Goal: Task Accomplishment & Management: Complete application form

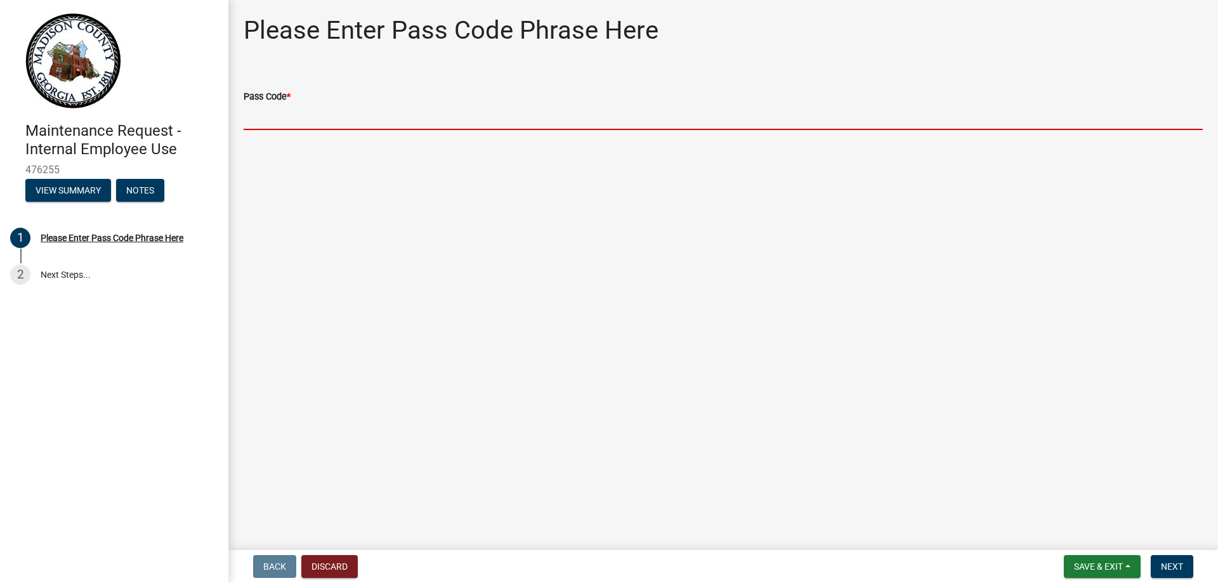
paste input "bgmr2025"
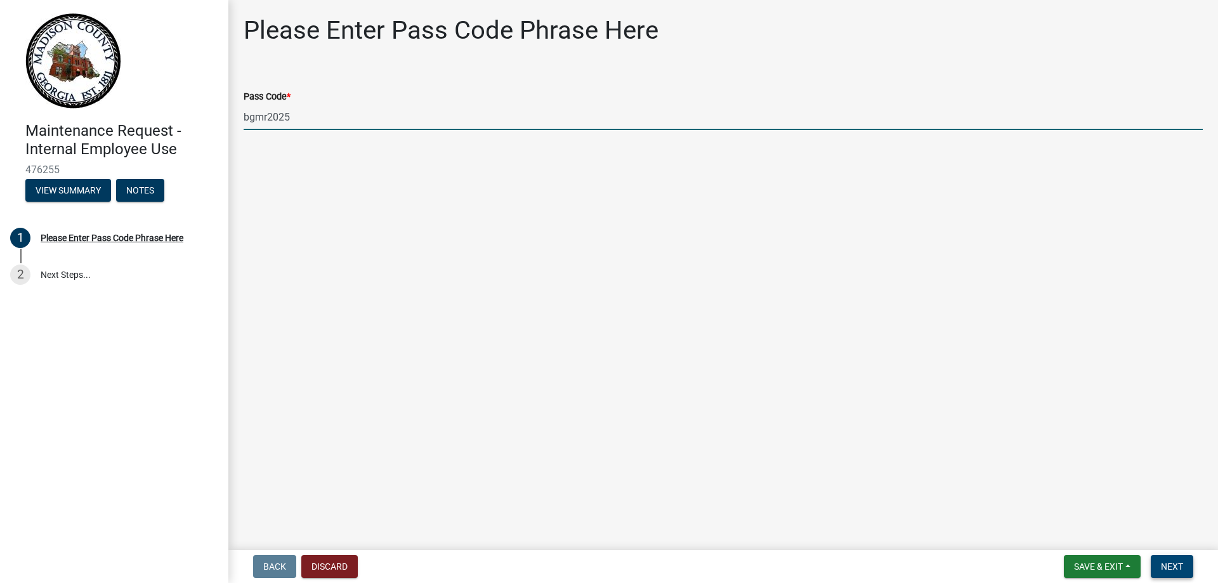
type input "bgmr2025"
click at [1165, 565] on span "Next" at bounding box center [1171, 566] width 22 height 10
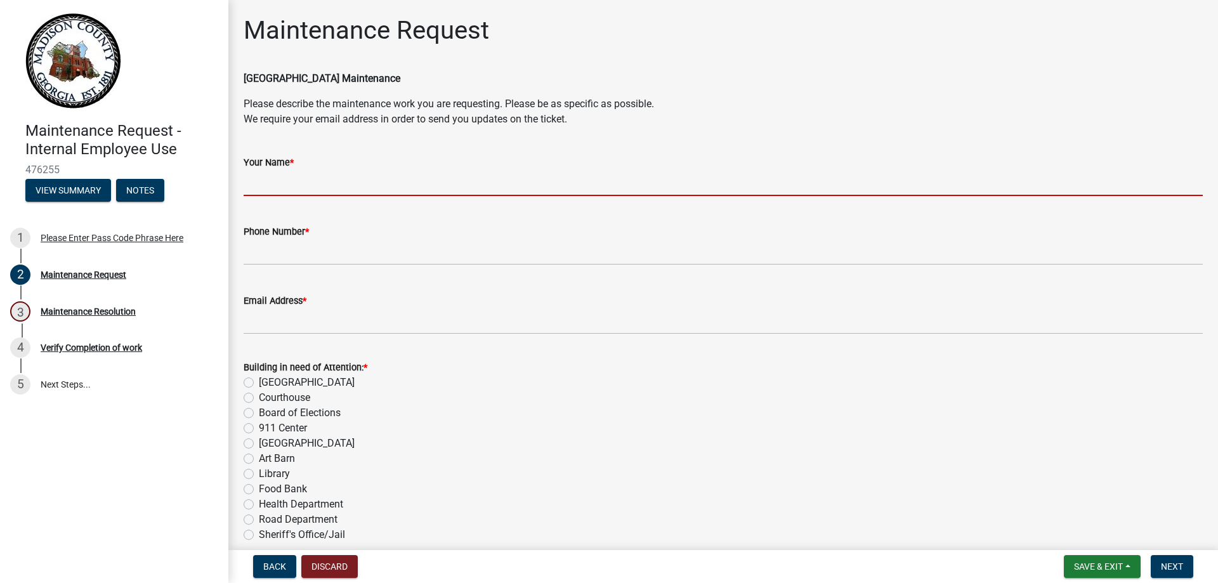
click at [332, 185] on input "Your Name *" at bounding box center [723, 183] width 959 height 26
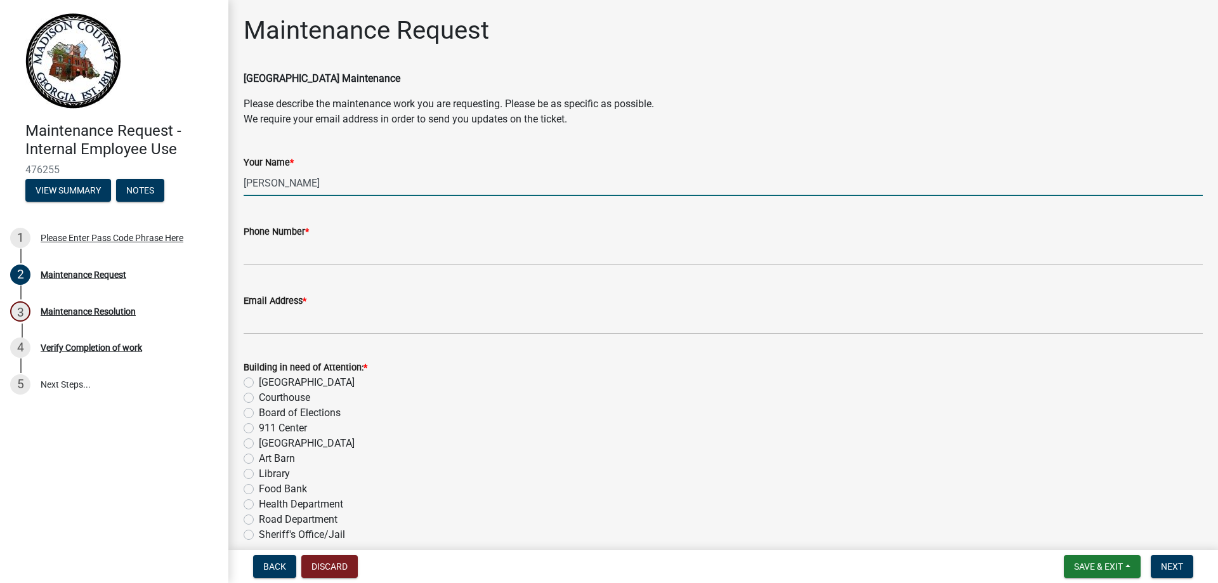
type input "[PERSON_NAME]"
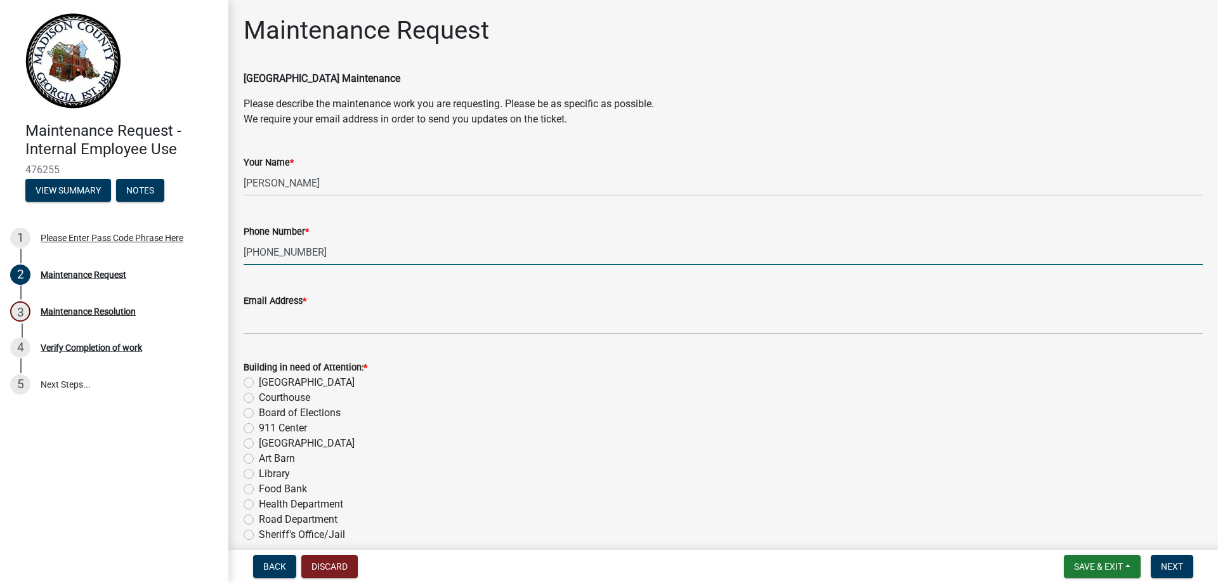
type input "[PHONE_NUMBER]"
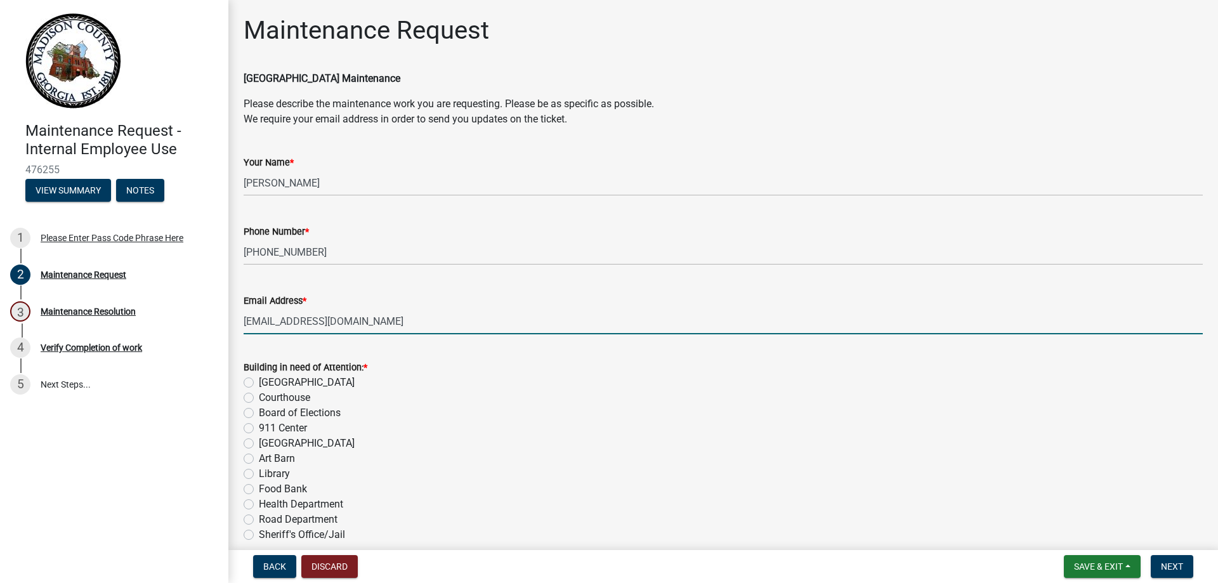
type input "[EMAIL_ADDRESS][DOMAIN_NAME]"
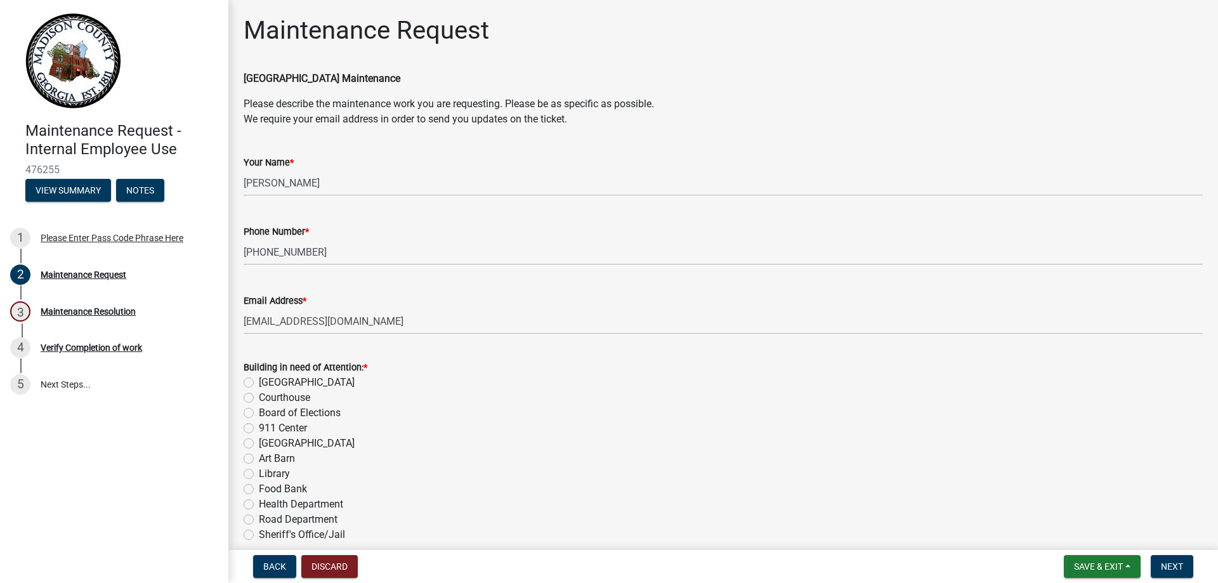
click at [259, 412] on label "Board of Elections" at bounding box center [300, 412] width 82 height 15
click at [259, 412] on input "Board of Elections" at bounding box center [263, 409] width 8 height 8
radio input "true"
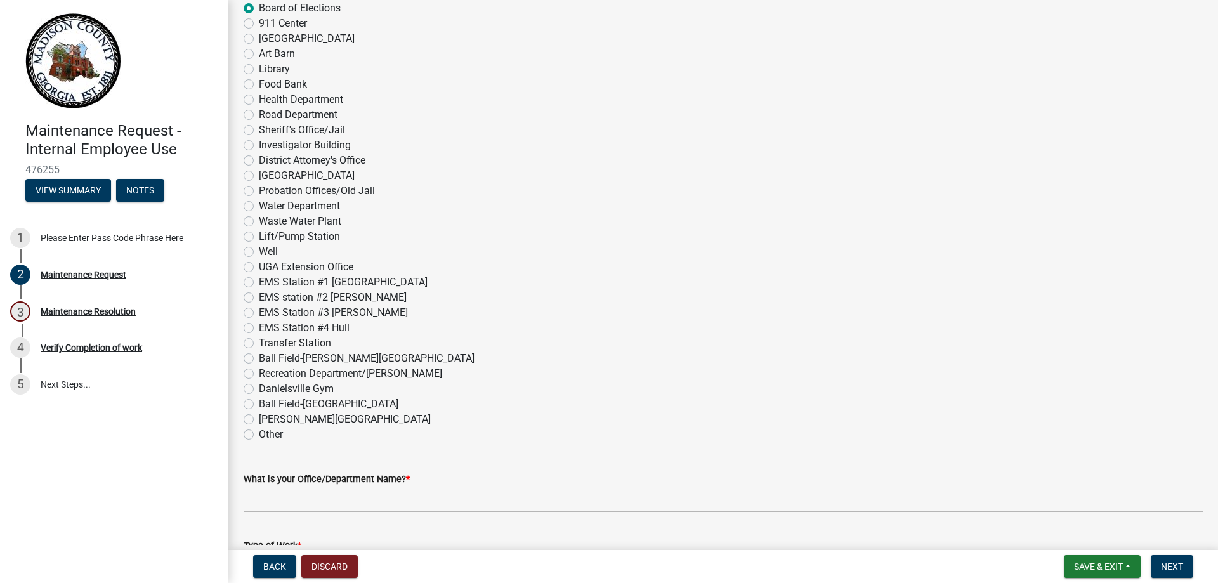
scroll to position [444, 0]
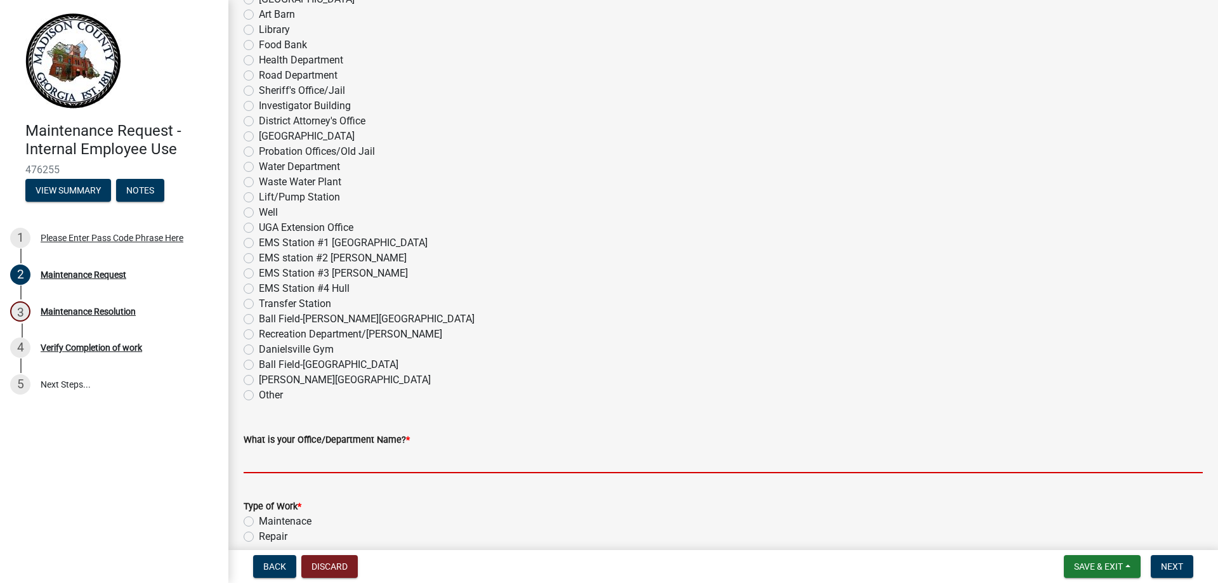
click at [486, 463] on input "What is your Office/Department Name? *" at bounding box center [723, 460] width 959 height 26
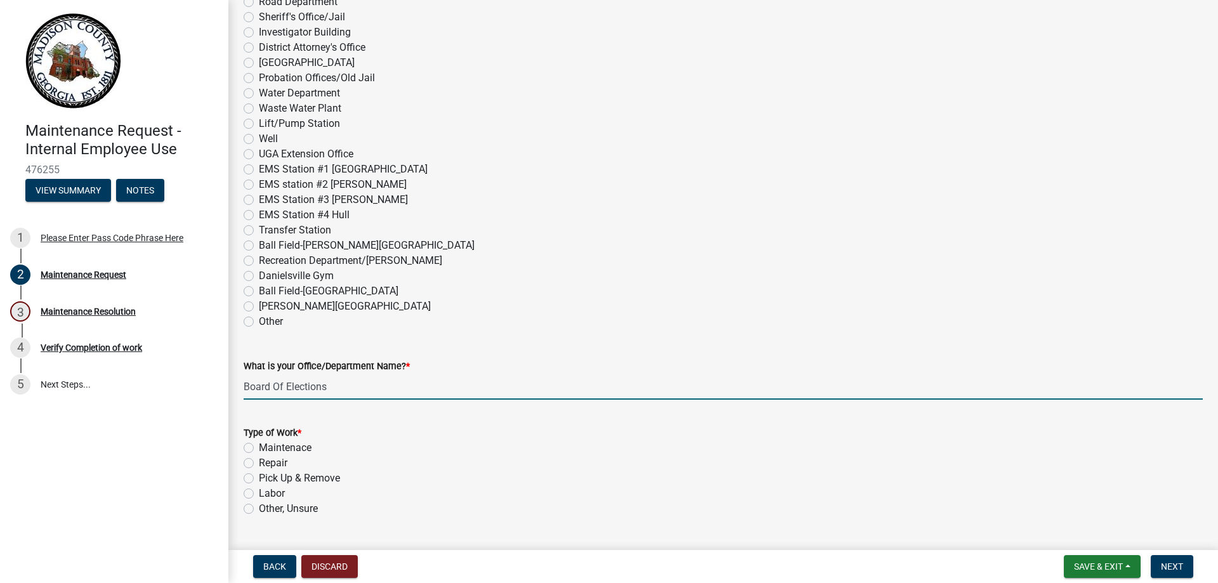
scroll to position [698, 0]
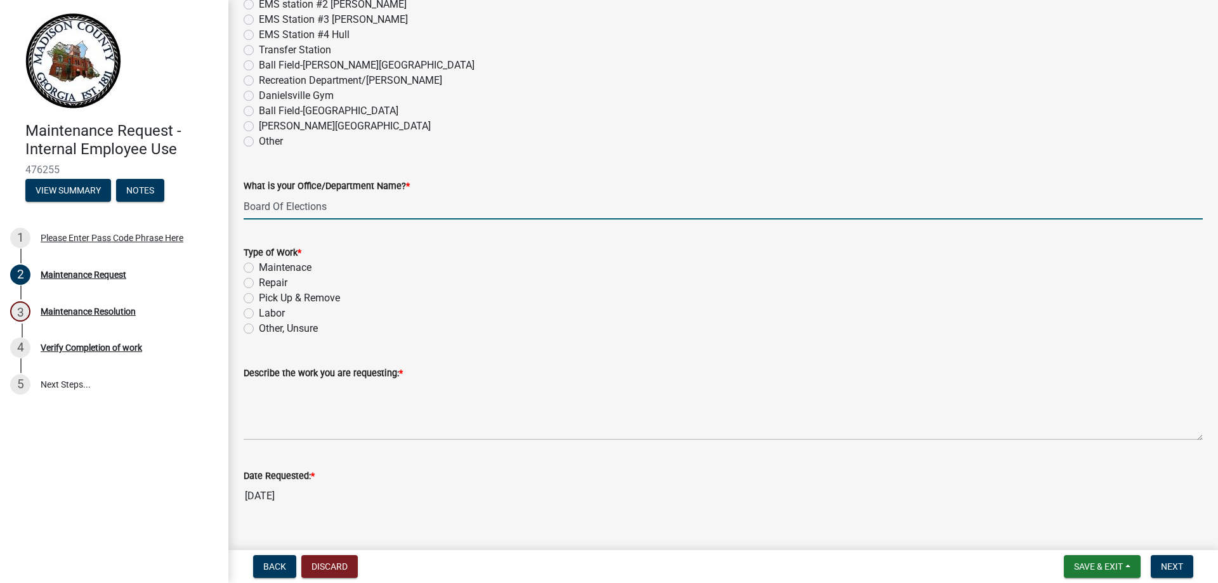
type input "Board Of Elections"
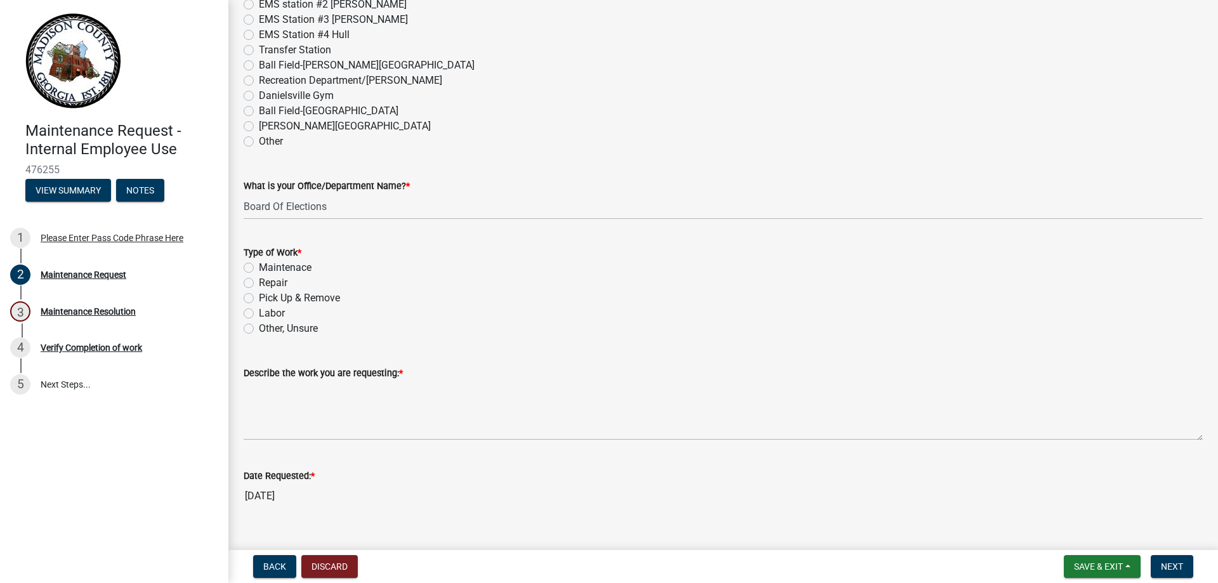
click at [259, 330] on label "Other, Unsure" at bounding box center [288, 328] width 59 height 15
click at [259, 329] on input "Other, Unsure" at bounding box center [263, 325] width 8 height 8
radio input "true"
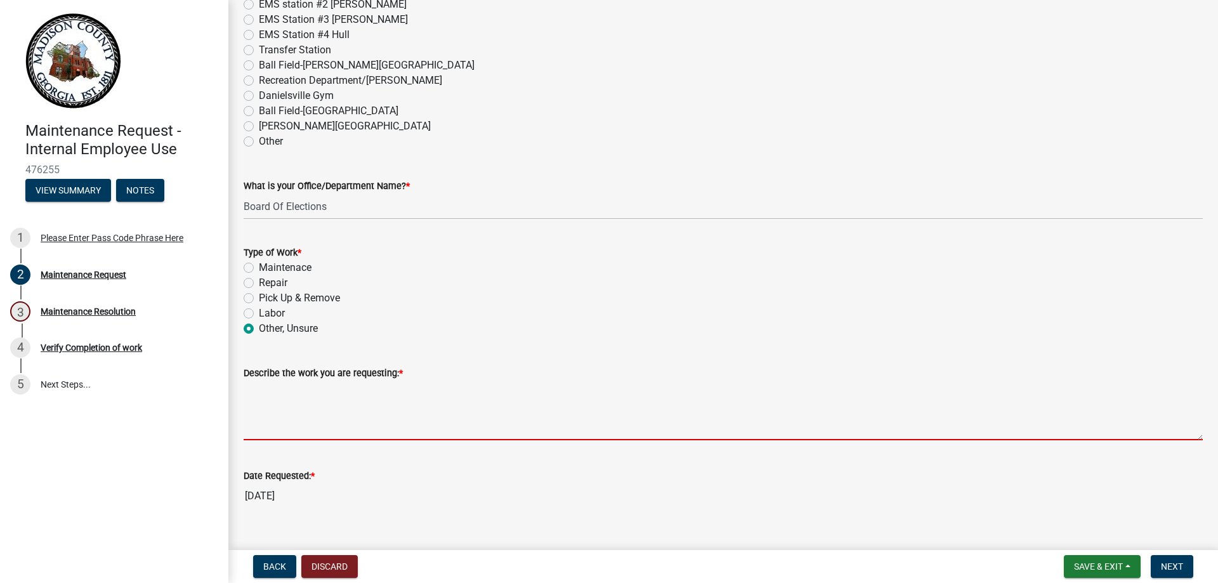
click at [271, 431] on textarea "Describe the work you are requesting: *" at bounding box center [723, 410] width 959 height 60
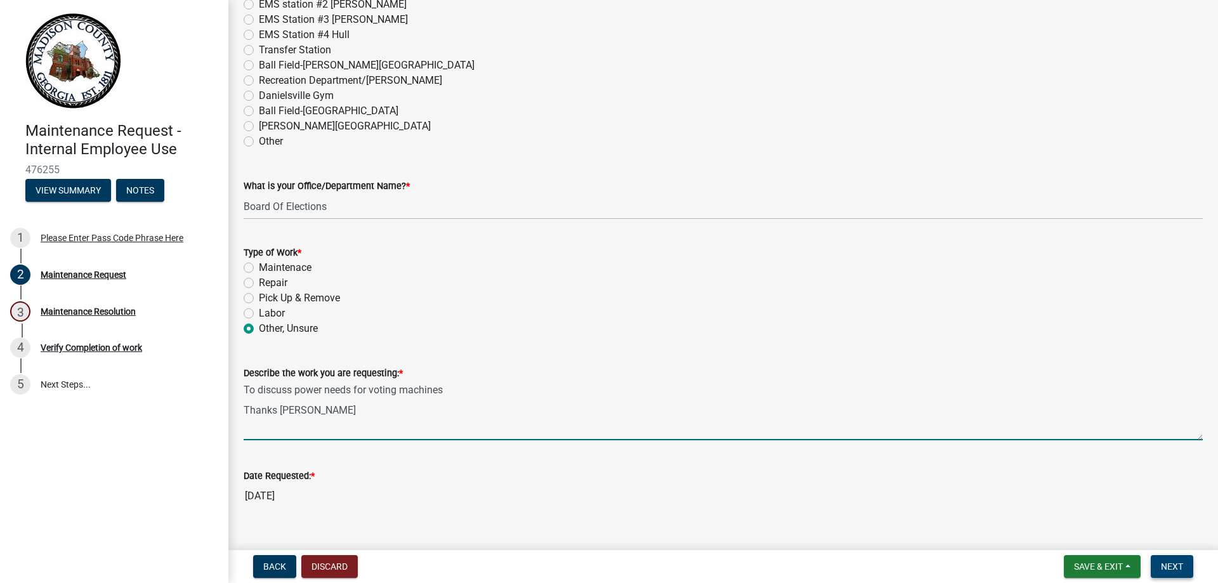
type textarea "To discuss power needs for voting machines Thanks [PERSON_NAME]"
click at [1171, 562] on span "Next" at bounding box center [1171, 566] width 22 height 10
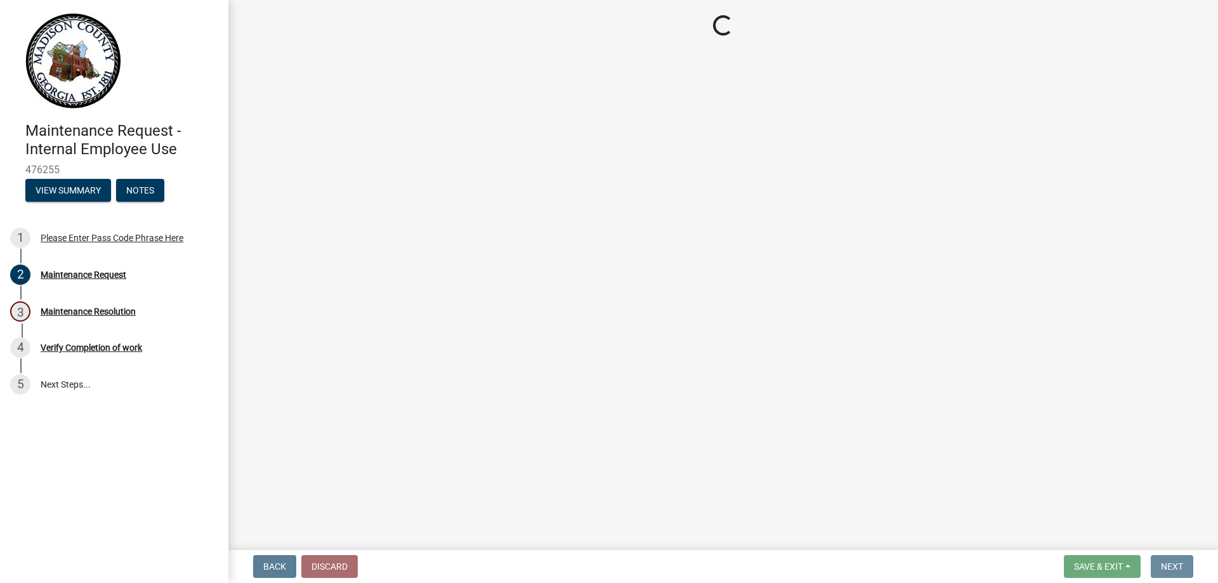
scroll to position [0, 0]
